Goal: Transaction & Acquisition: Purchase product/service

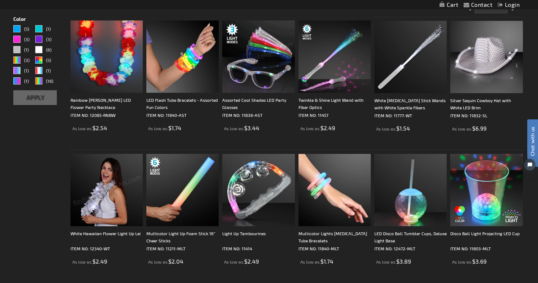
scroll to position [211, 0]
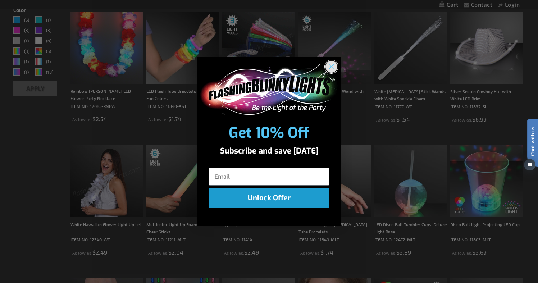
click at [331, 65] on circle "Close dialog" at bounding box center [331, 67] width 12 height 12
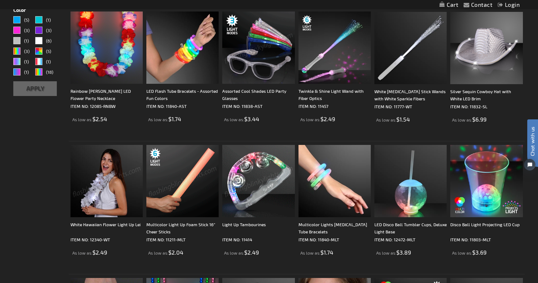
click at [202, 201] on img at bounding box center [182, 181] width 72 height 72
